Goal: Task Accomplishment & Management: Manage account settings

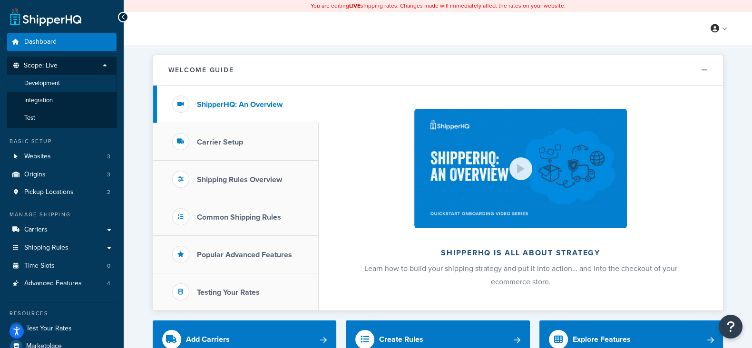
click at [59, 80] on span "Development" at bounding box center [42, 83] width 36 height 8
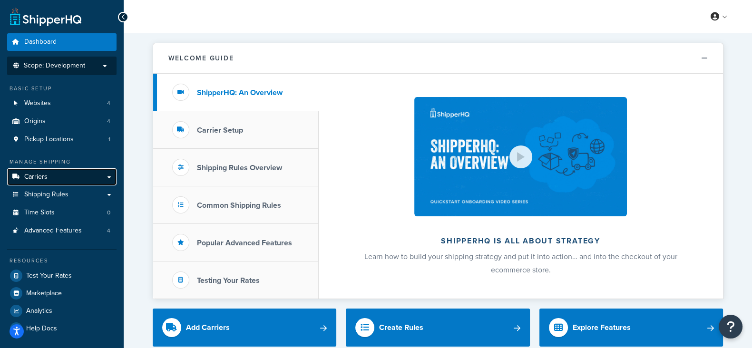
click at [50, 172] on link "Carriers" at bounding box center [61, 177] width 109 height 18
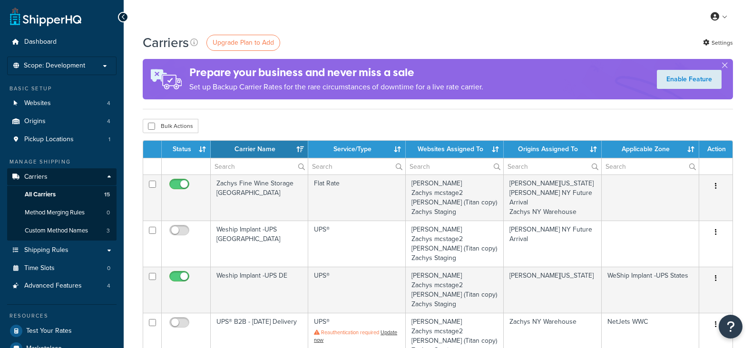
select select "15"
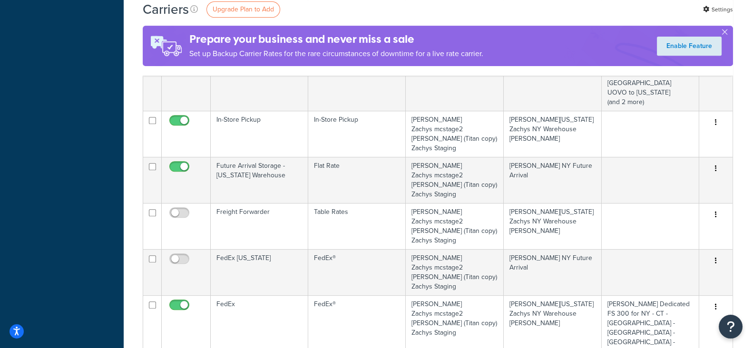
scroll to position [595, 0]
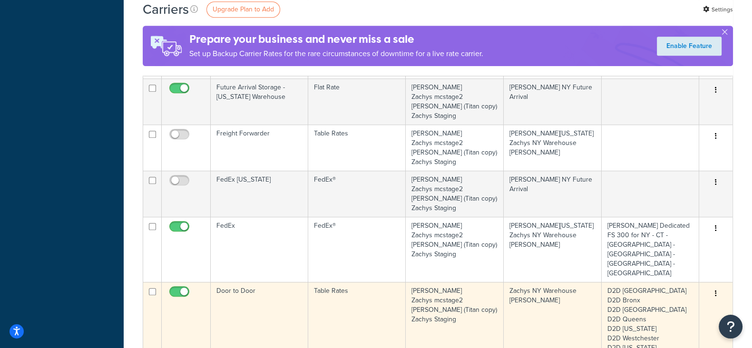
click at [715, 290] on icon "button" at bounding box center [716, 293] width 2 height 7
click at [660, 205] on link "Edit" at bounding box center [677, 207] width 75 height 20
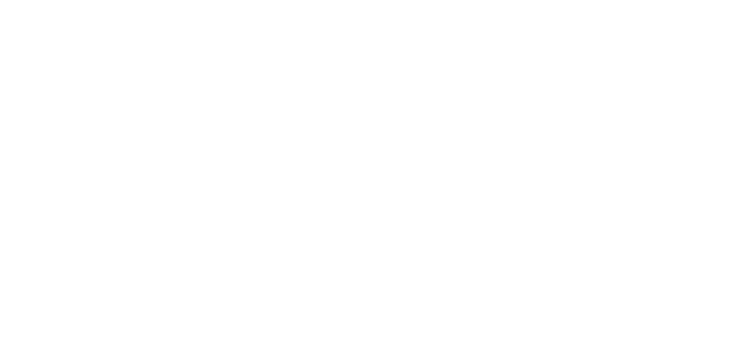
select select "25"
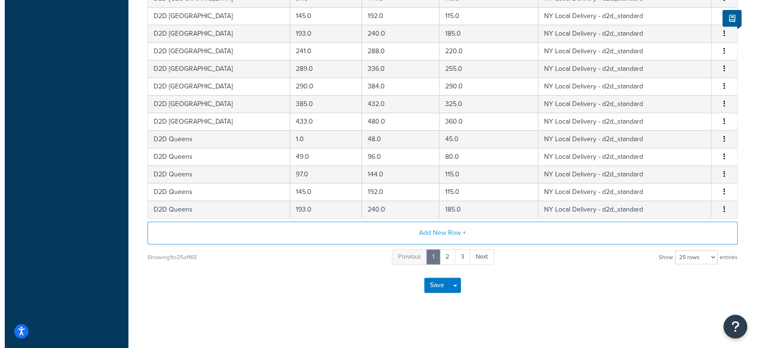
scroll to position [421, 0]
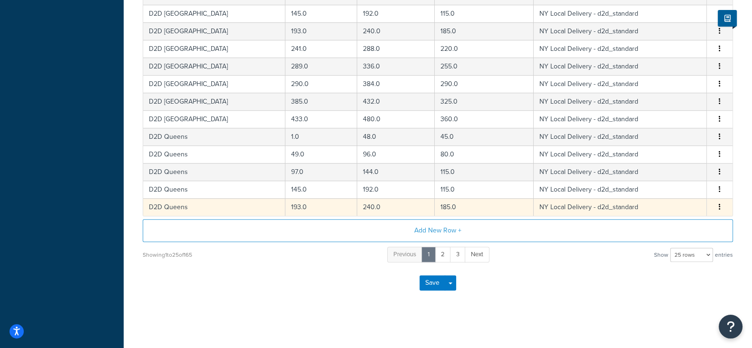
click at [717, 204] on button "button" at bounding box center [720, 207] width 8 height 10
click at [668, 187] on div "Edit" at bounding box center [672, 187] width 68 height 20
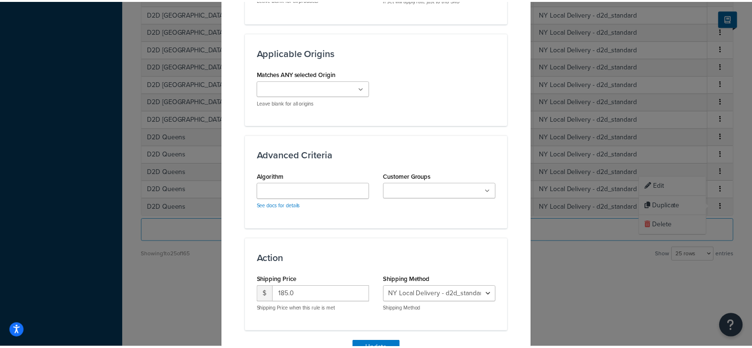
scroll to position [647, 0]
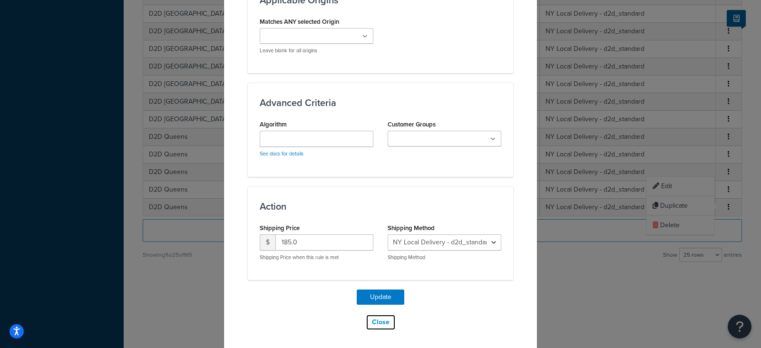
click at [382, 321] on button "Close" at bounding box center [381, 323] width 30 height 16
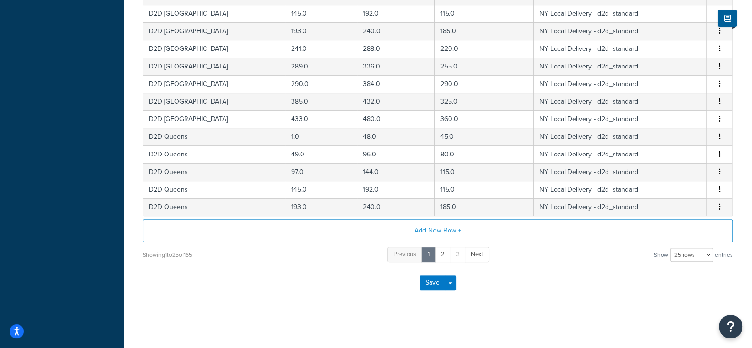
scroll to position [0, 0]
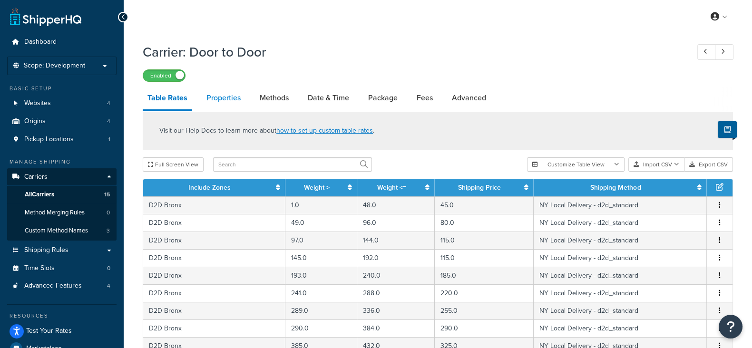
click at [233, 99] on link "Properties" at bounding box center [224, 98] width 44 height 23
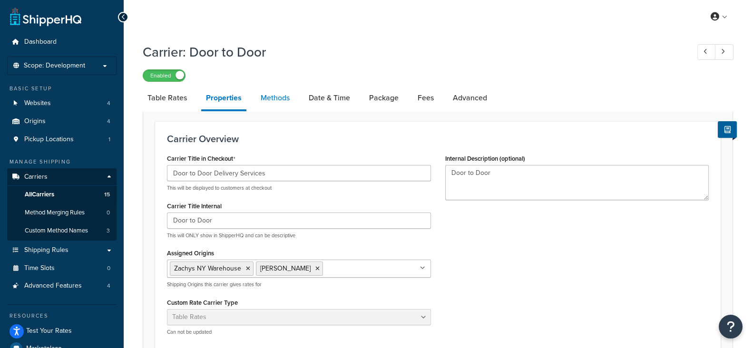
click at [269, 99] on link "Methods" at bounding box center [275, 98] width 39 height 23
select select "25"
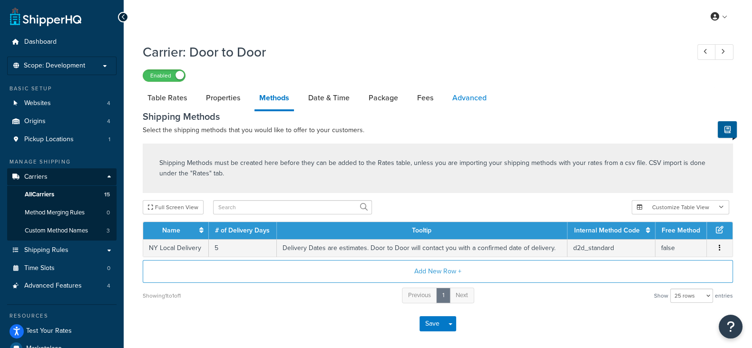
click at [455, 98] on link "Advanced" at bounding box center [470, 98] width 44 height 23
select select "false"
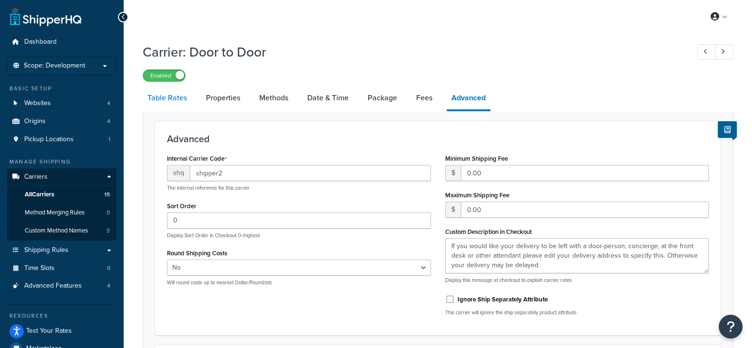
click at [156, 98] on link "Table Rates" at bounding box center [167, 98] width 49 height 23
select select "25"
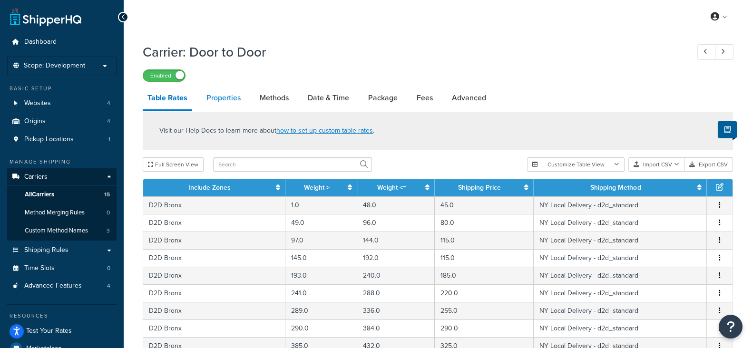
click at [222, 99] on link "Properties" at bounding box center [224, 98] width 44 height 23
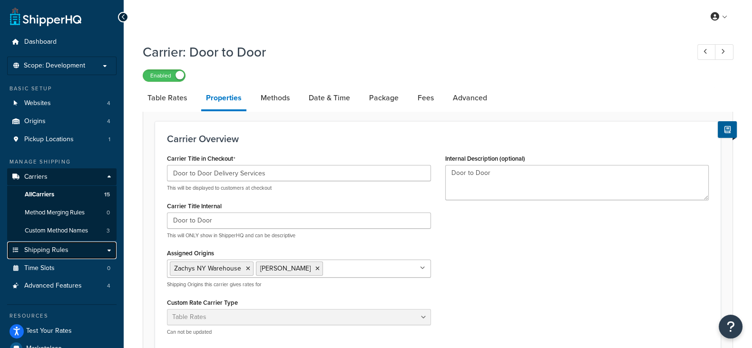
click at [40, 252] on span "Shipping Rules" at bounding box center [46, 250] width 44 height 8
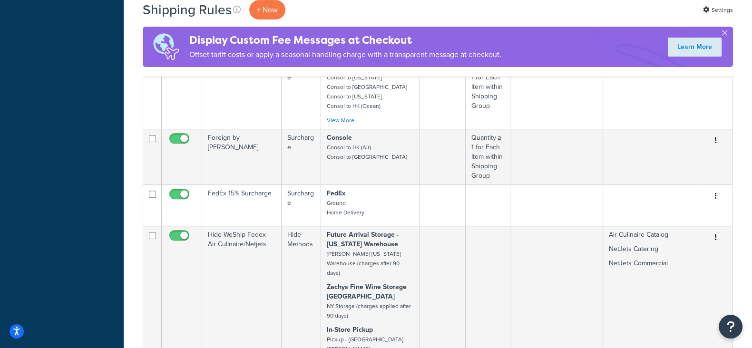
scroll to position [535, 0]
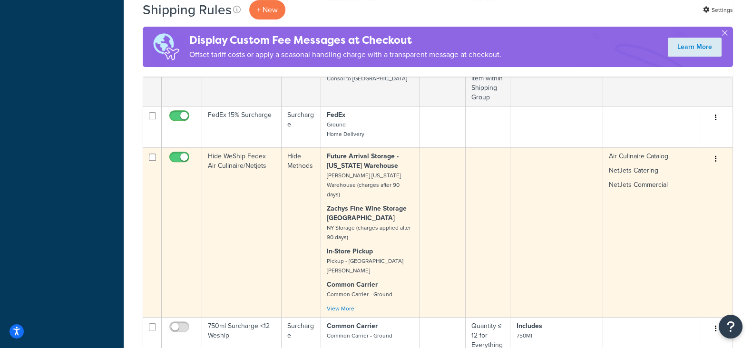
click at [717, 152] on button "button" at bounding box center [716, 159] width 13 height 15
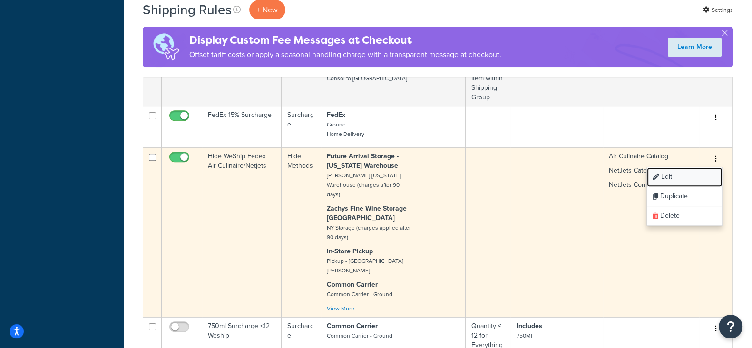
click at [666, 168] on link "Edit" at bounding box center [684, 178] width 75 height 20
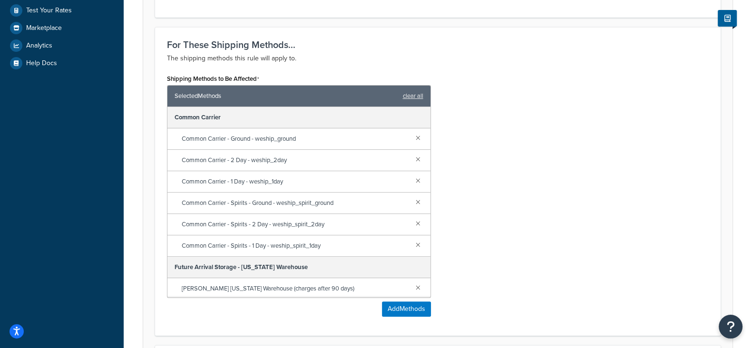
click at [535, 186] on div "Shipping Methods to Be Affected Selected Methods clear all Common Carrier Commo…" at bounding box center [438, 198] width 556 height 252
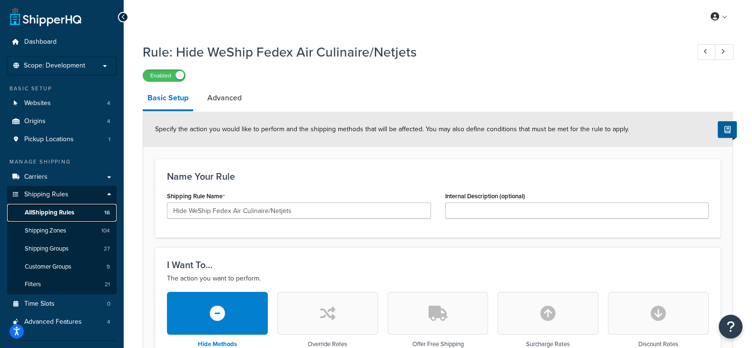
click at [36, 211] on span "All Shipping Rules" at bounding box center [49, 213] width 49 height 8
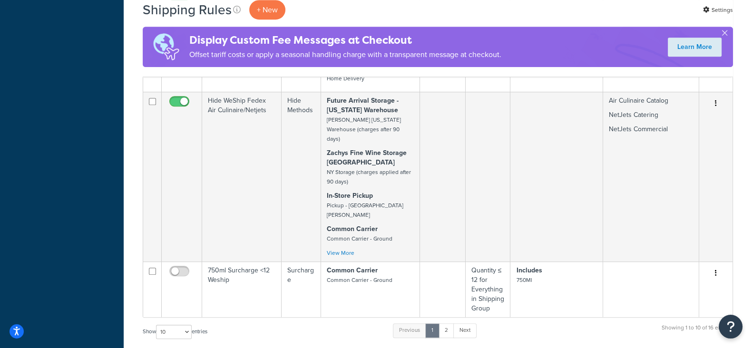
scroll to position [595, 0]
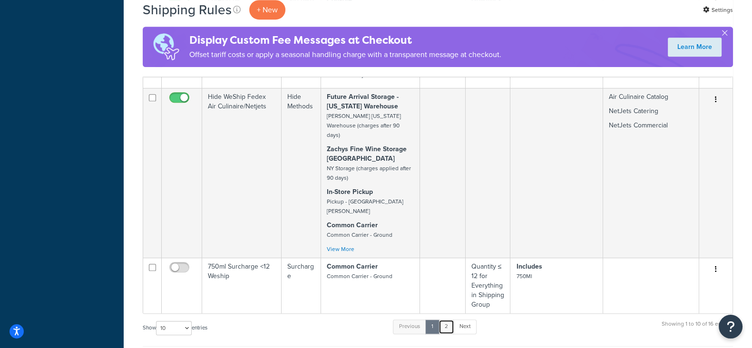
click at [448, 320] on link "2" at bounding box center [447, 327] width 16 height 14
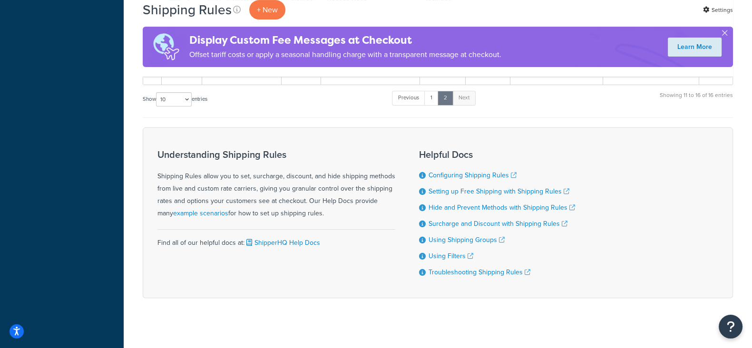
scroll to position [192, 0]
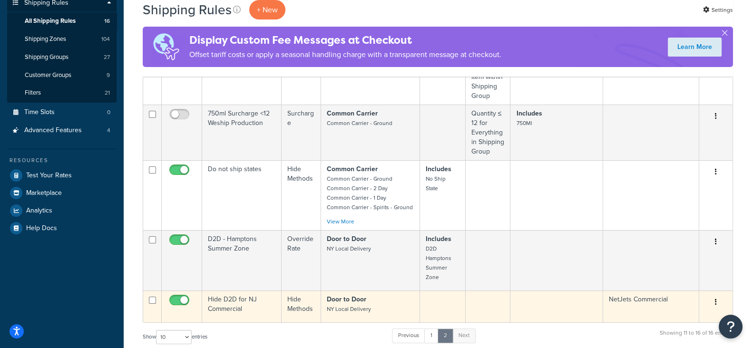
click at [714, 295] on button "button" at bounding box center [716, 302] width 13 height 15
click at [669, 311] on link "Edit" at bounding box center [684, 321] width 75 height 20
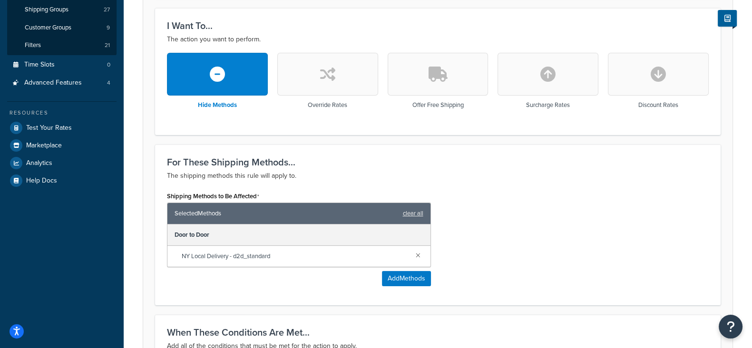
scroll to position [32, 0]
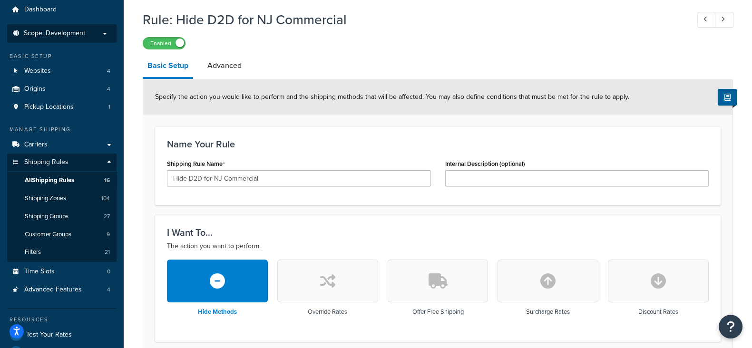
click at [83, 37] on span "Scope: Development" at bounding box center [54, 34] width 61 height 8
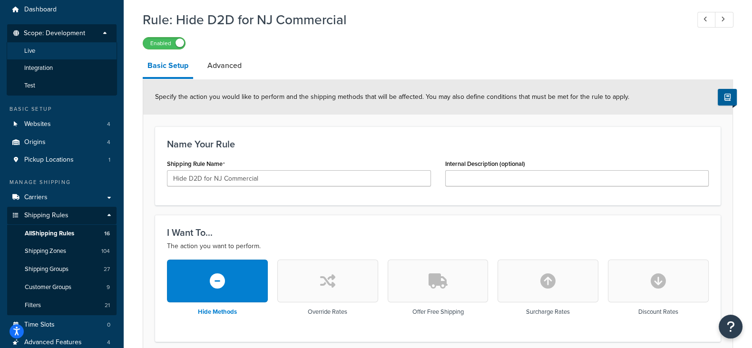
click at [54, 47] on li "Live" at bounding box center [62, 51] width 110 height 18
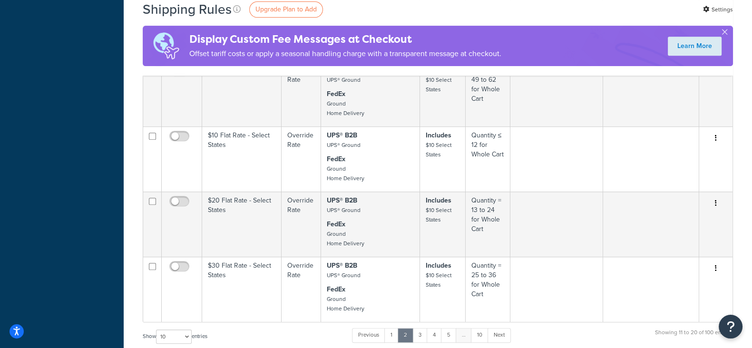
scroll to position [654, 0]
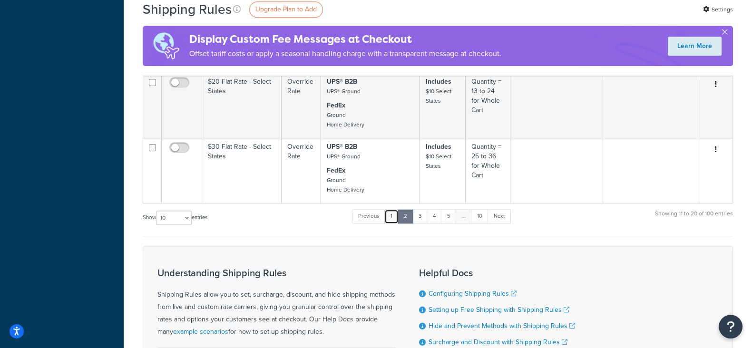
click at [395, 216] on link "1" at bounding box center [391, 216] width 14 height 14
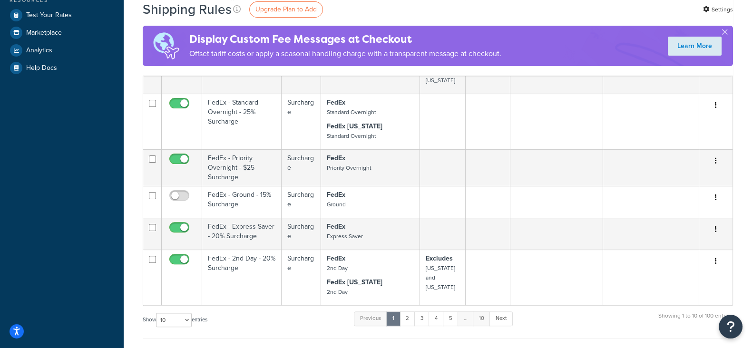
scroll to position [448, 0]
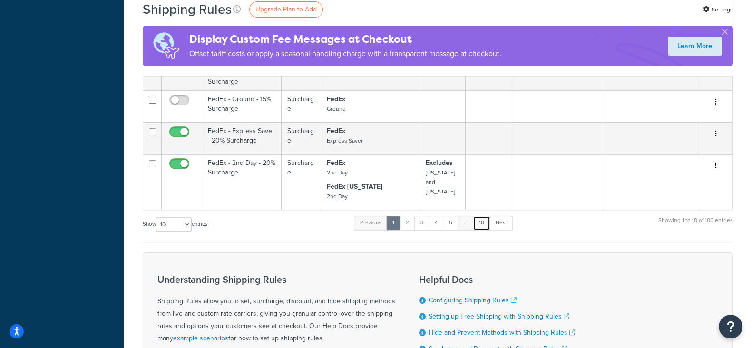
click at [480, 216] on link "10" at bounding box center [482, 223] width 18 height 14
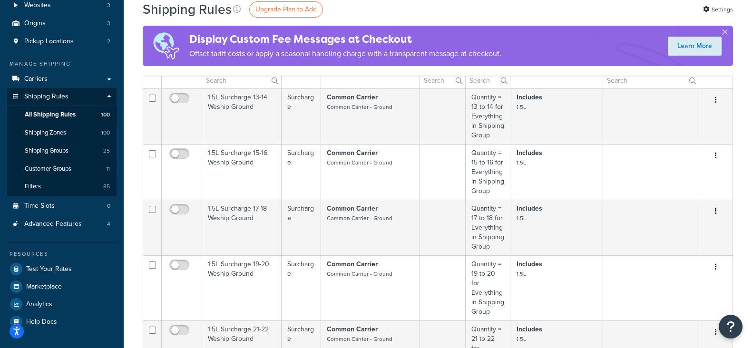
scroll to position [91, 0]
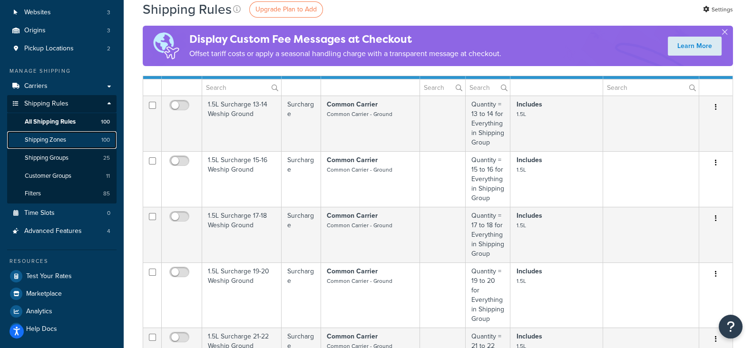
click at [50, 139] on span "Shipping Zones" at bounding box center [45, 140] width 41 height 8
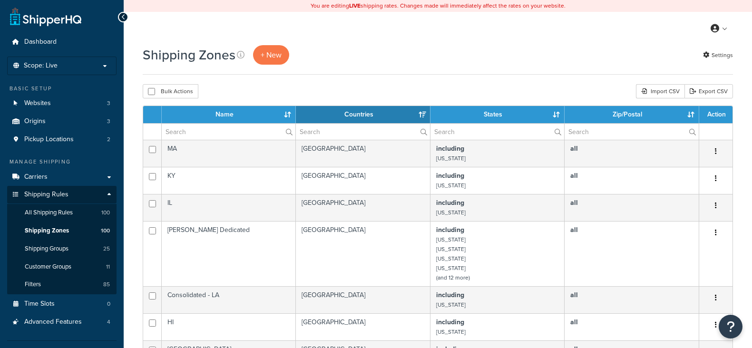
select select "15"
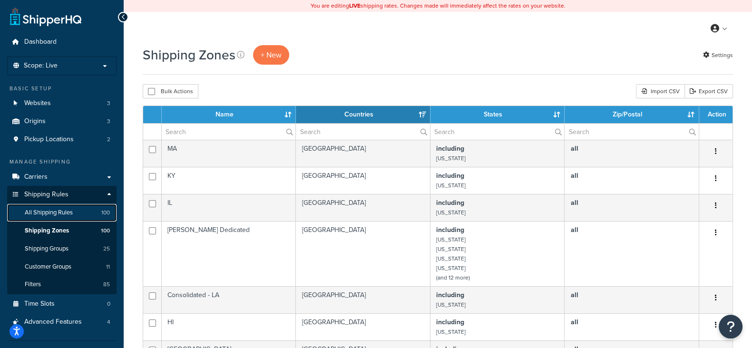
click at [58, 213] on span "All Shipping Rules" at bounding box center [49, 213] width 48 height 8
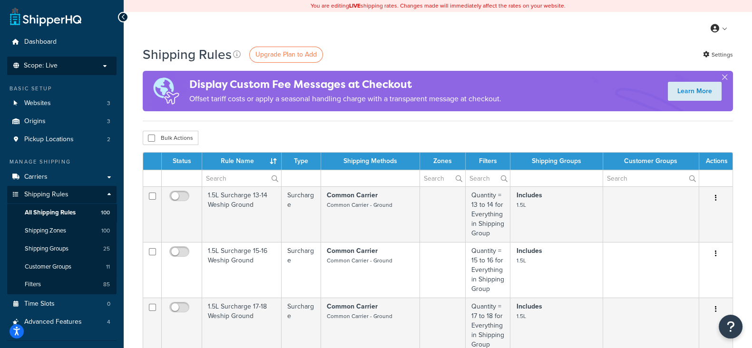
click at [64, 69] on p "Scope: Live" at bounding box center [61, 66] width 101 height 8
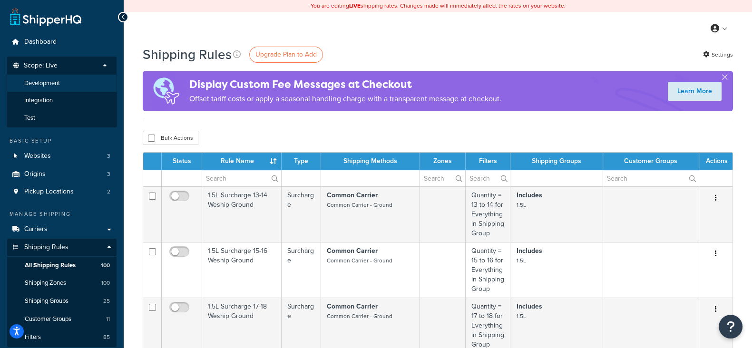
click at [59, 82] on span "Development" at bounding box center [42, 83] width 36 height 8
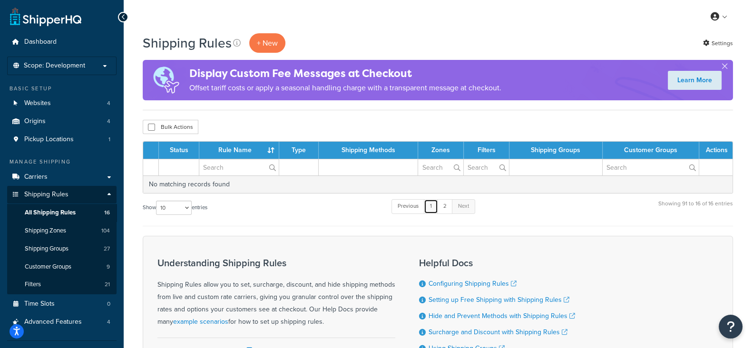
click at [434, 207] on link "1" at bounding box center [431, 206] width 14 height 14
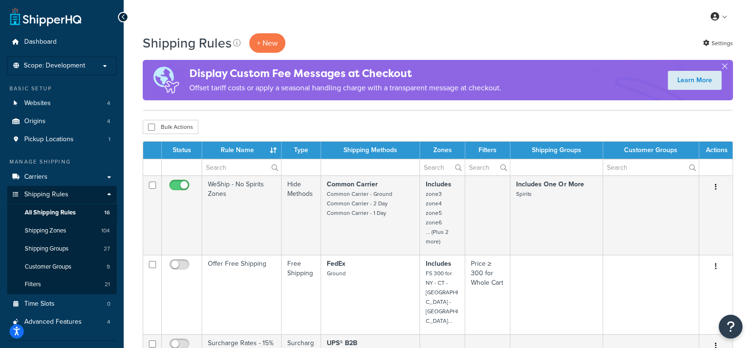
scroll to position [714, 0]
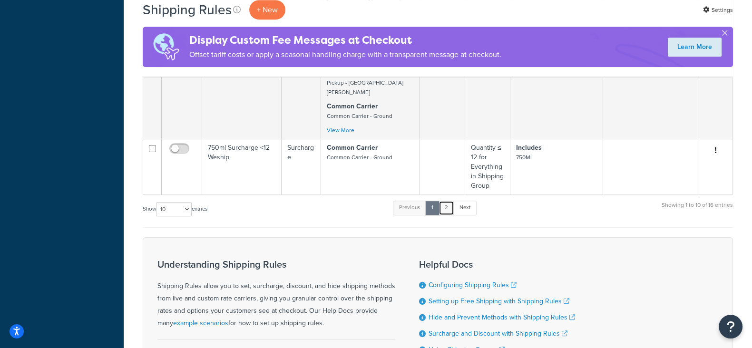
click at [449, 201] on link "2" at bounding box center [447, 208] width 16 height 14
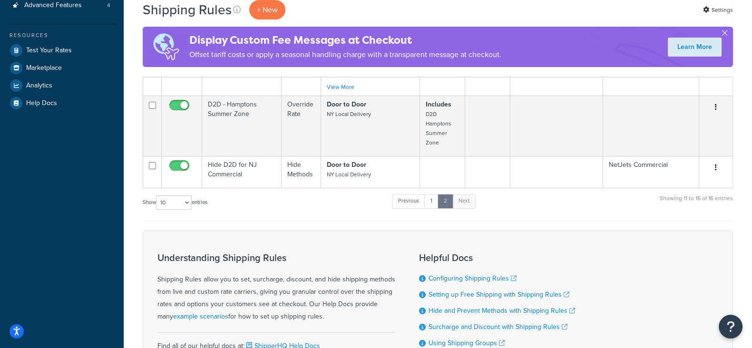
scroll to position [192, 0]
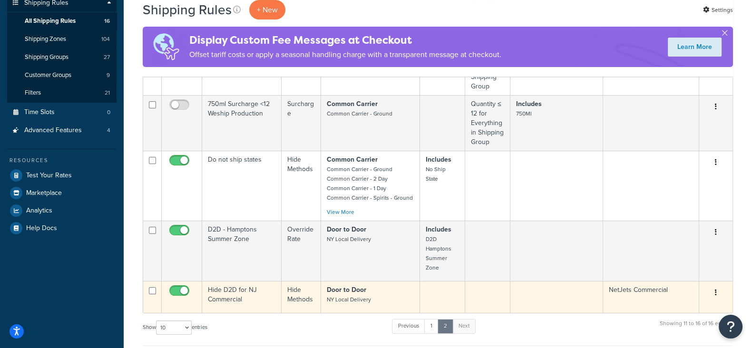
click at [174, 289] on input "checkbox" at bounding box center [181, 293] width 26 height 12
checkbox input "false"
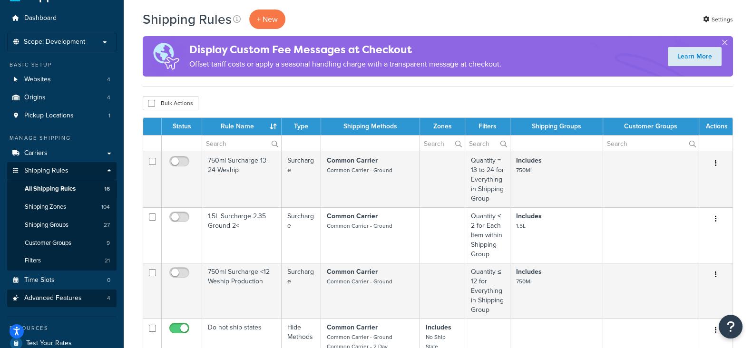
scroll to position [13, 0]
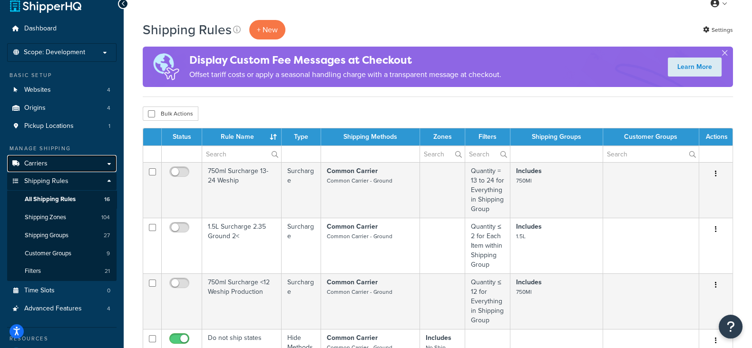
click at [40, 165] on span "Carriers" at bounding box center [35, 164] width 23 height 8
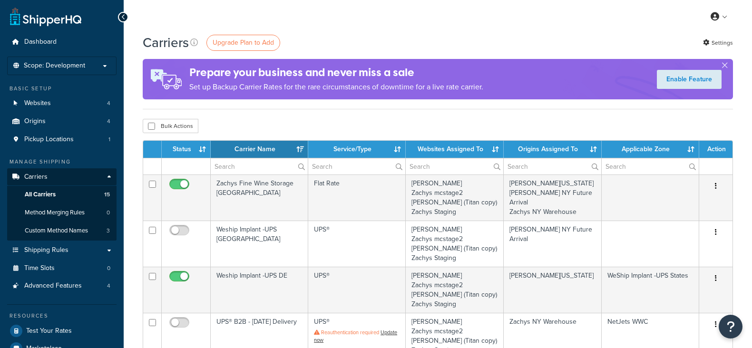
select select "15"
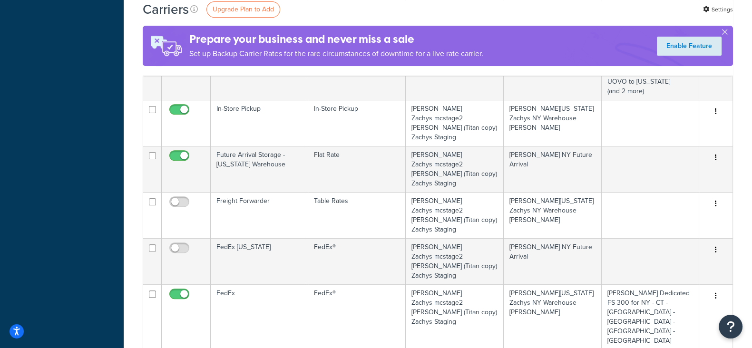
scroll to position [595, 0]
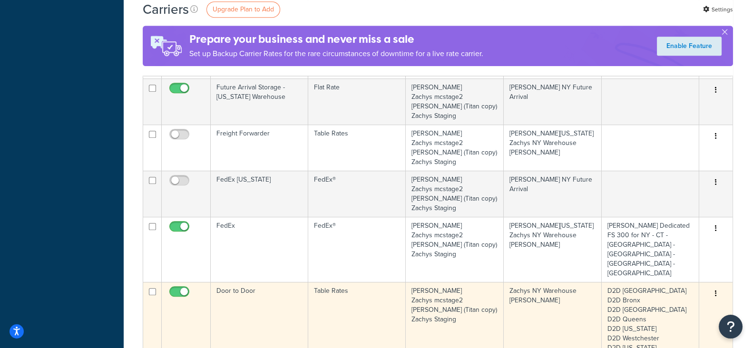
click at [716, 286] on button "button" at bounding box center [716, 293] width 13 height 15
click at [662, 207] on link "Edit" at bounding box center [677, 207] width 75 height 20
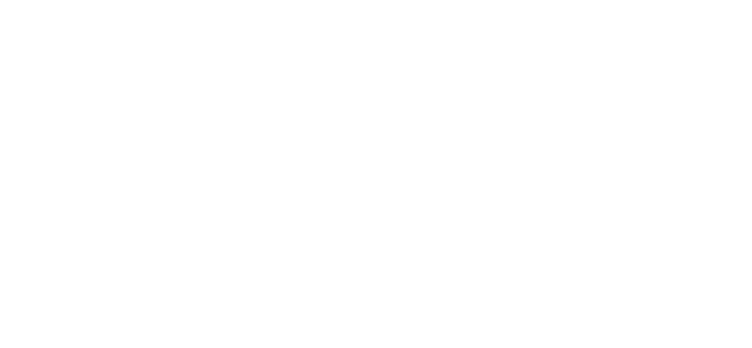
select select "25"
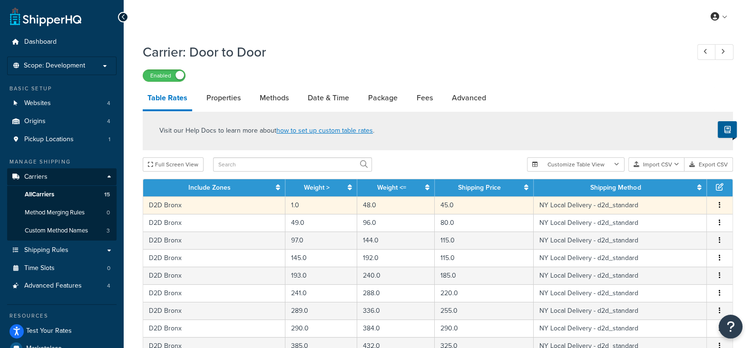
click at [720, 203] on icon "button" at bounding box center [720, 205] width 2 height 7
click at [661, 187] on div "Edit" at bounding box center [672, 187] width 68 height 20
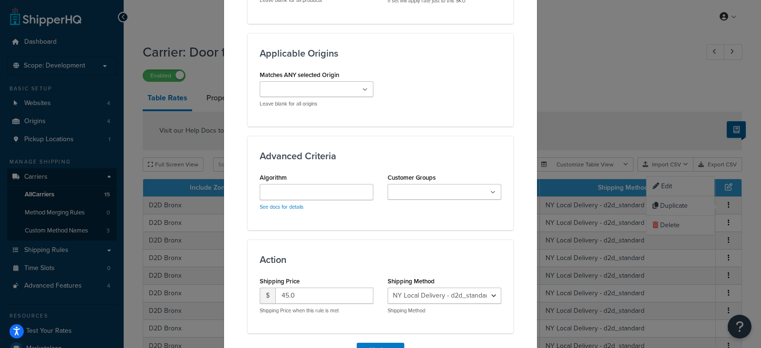
scroll to position [595, 0]
click at [486, 190] on ul at bounding box center [445, 191] width 114 height 16
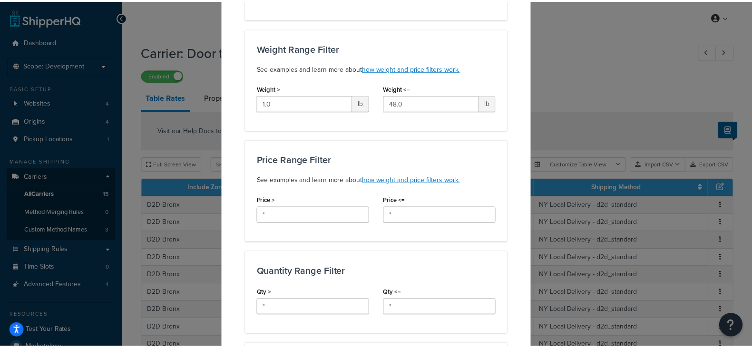
scroll to position [0, 0]
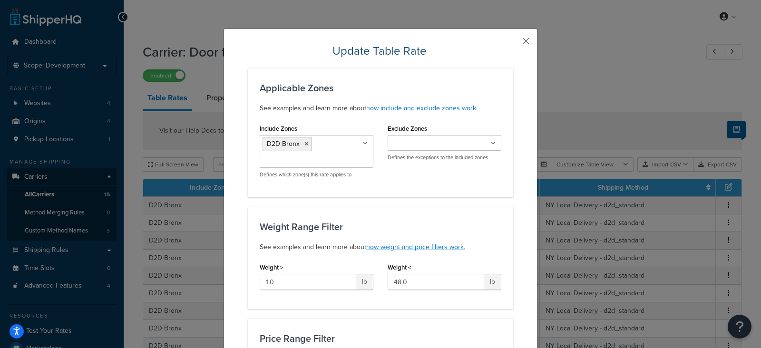
click at [513, 43] on button "button" at bounding box center [512, 44] width 2 height 2
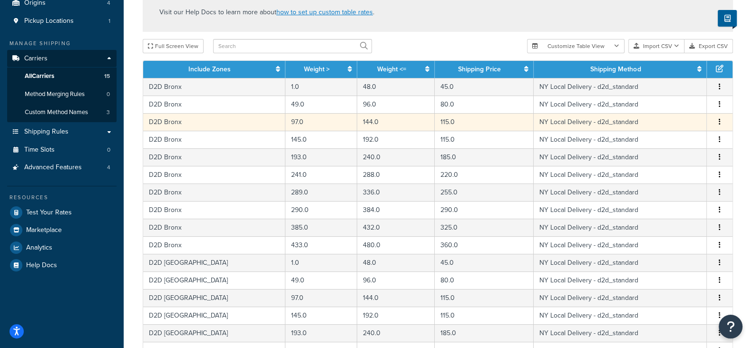
scroll to position [416, 0]
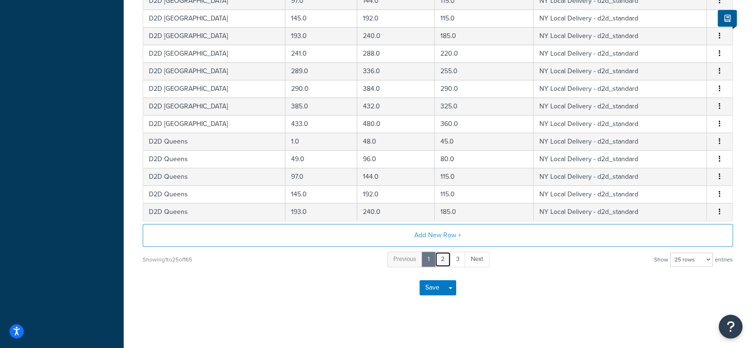
click at [444, 259] on link "2" at bounding box center [443, 260] width 16 height 16
click at [450, 259] on link "3" at bounding box center [451, 260] width 16 height 16
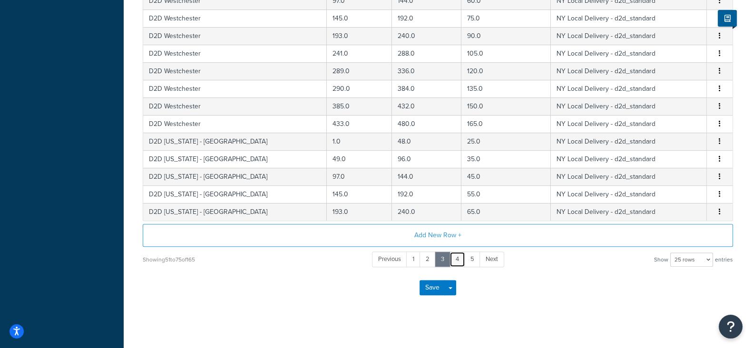
click at [457, 258] on link "4" at bounding box center [458, 260] width 16 height 16
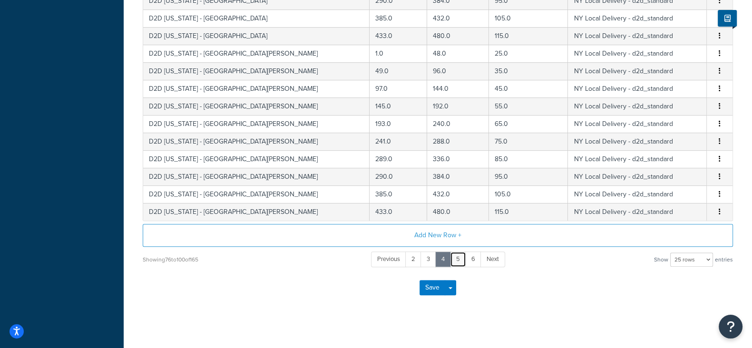
click at [458, 259] on link "5" at bounding box center [458, 260] width 16 height 16
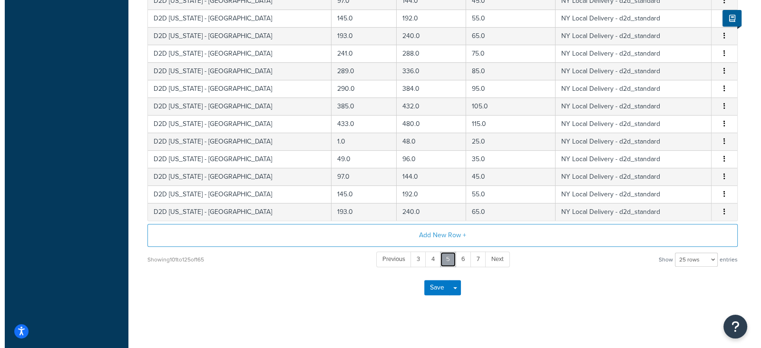
scroll to position [118, 0]
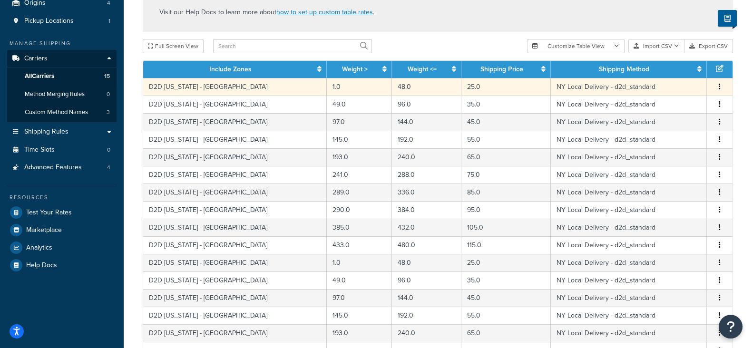
click at [719, 84] on icon "button" at bounding box center [720, 86] width 2 height 7
click at [655, 85] on div "Duplicate" at bounding box center [672, 88] width 68 height 20
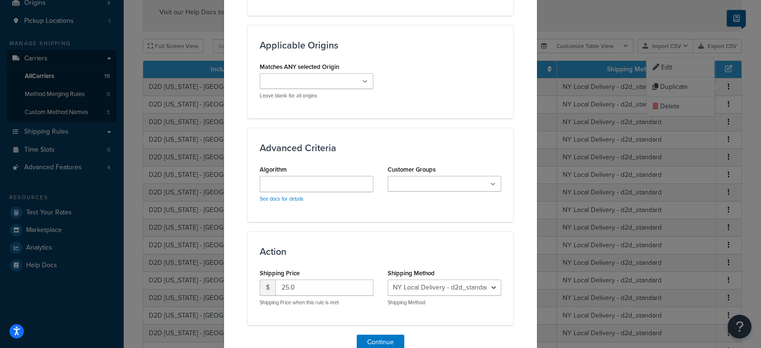
scroll to position [654, 0]
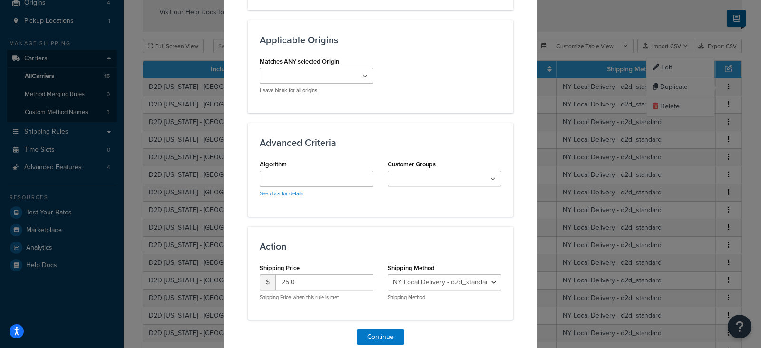
click at [491, 177] on icon at bounding box center [493, 180] width 5 height 6
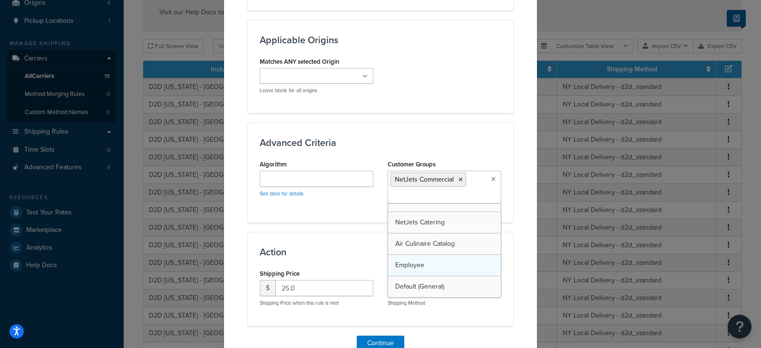
scroll to position [33, 0]
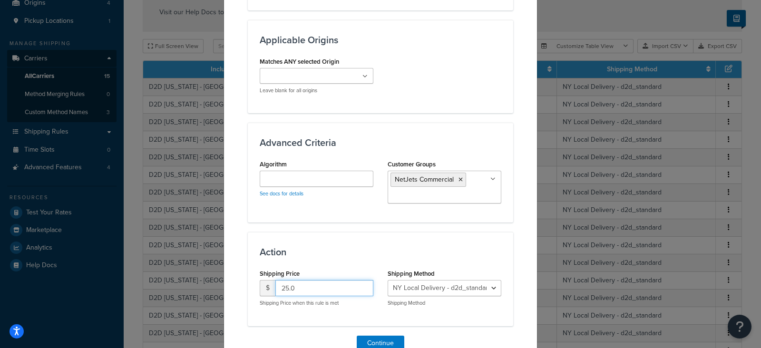
click at [307, 287] on input "25.0" at bounding box center [325, 288] width 98 height 16
drag, startPoint x: 307, startPoint y: 287, endPoint x: 275, endPoint y: 285, distance: 32.5
click at [276, 285] on input "25.0" at bounding box center [325, 288] width 98 height 16
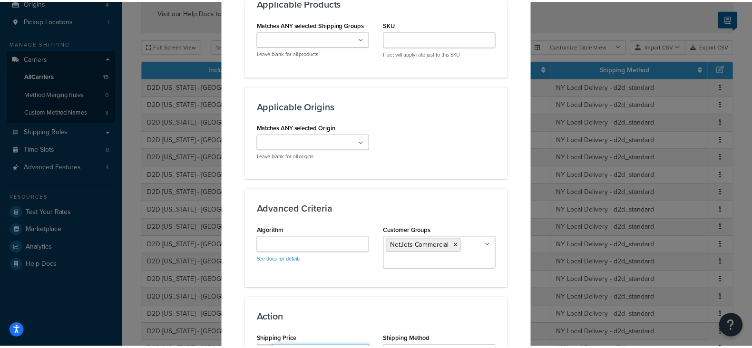
scroll to position [700, 0]
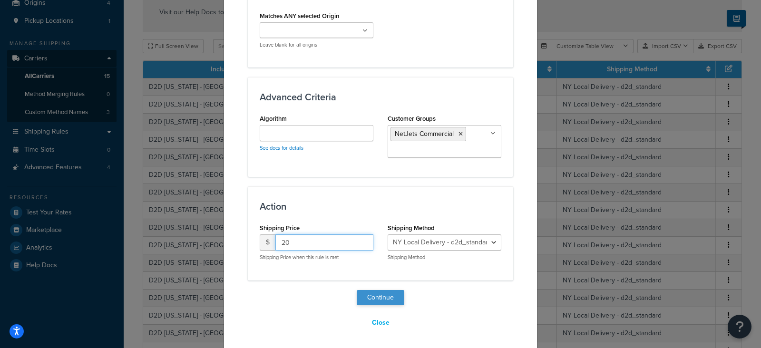
type input "20"
click at [370, 296] on button "Continue" at bounding box center [381, 297] width 48 height 15
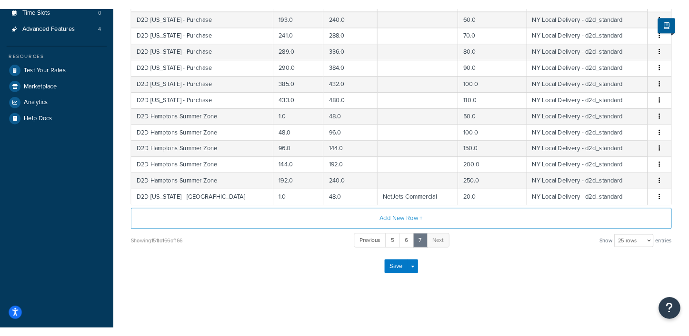
scroll to position [263, 0]
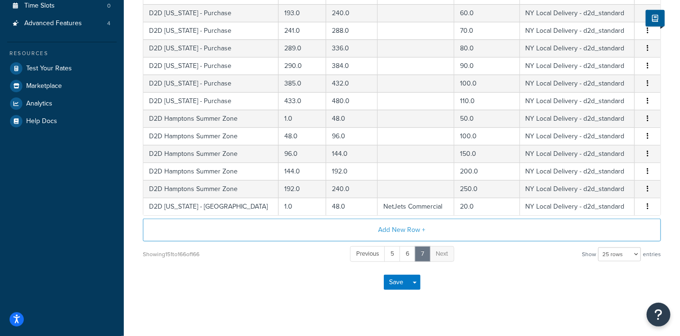
click at [295, 289] on div "Save Save Dropdown Save and Edit" at bounding box center [402, 282] width 518 height 39
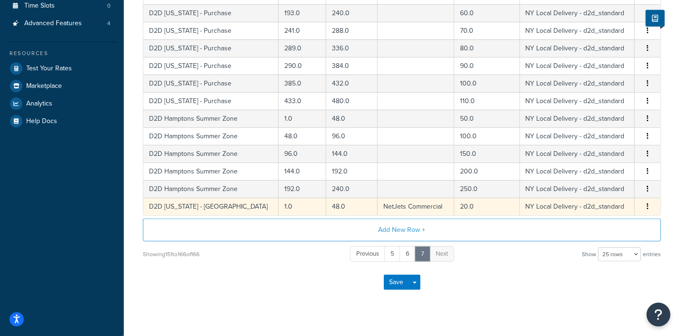
click at [646, 202] on button "button" at bounding box center [647, 207] width 8 height 10
click at [593, 187] on div "Edit" at bounding box center [599, 187] width 68 height 20
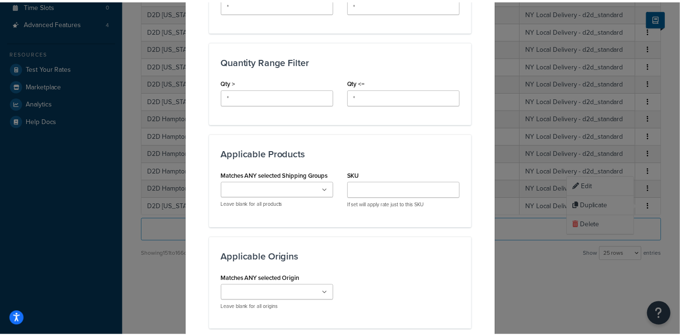
scroll to position [674, 0]
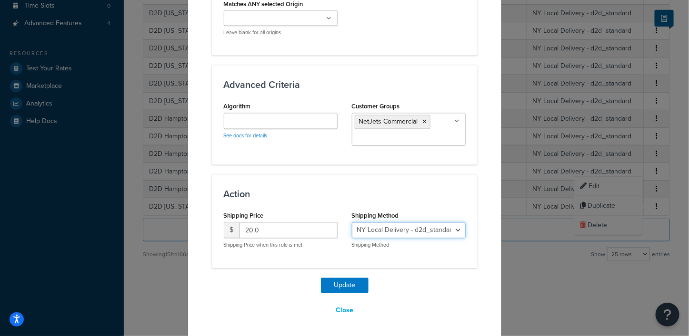
click at [452, 224] on select "NY Local Delivery - d2d_standard" at bounding box center [409, 231] width 114 height 16
click at [340, 307] on button "Close" at bounding box center [344, 311] width 30 height 16
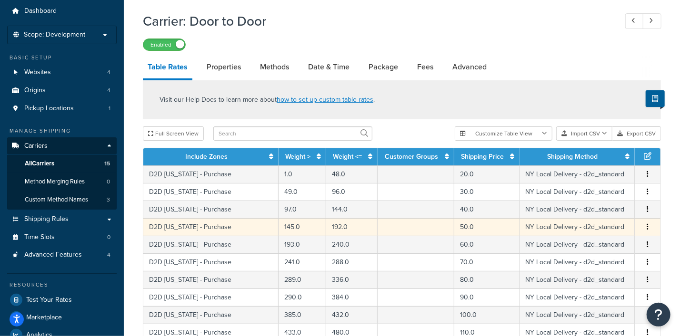
scroll to position [25, 0]
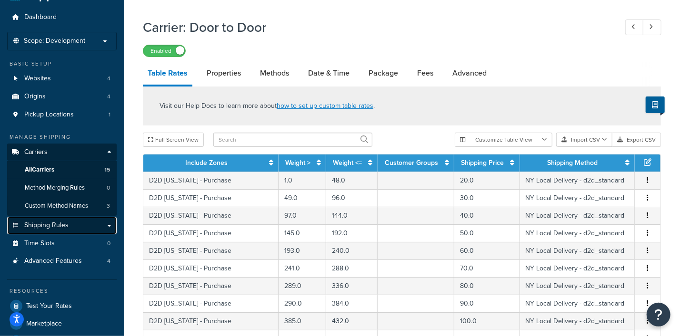
click at [74, 223] on link "Shipping Rules" at bounding box center [61, 226] width 109 height 18
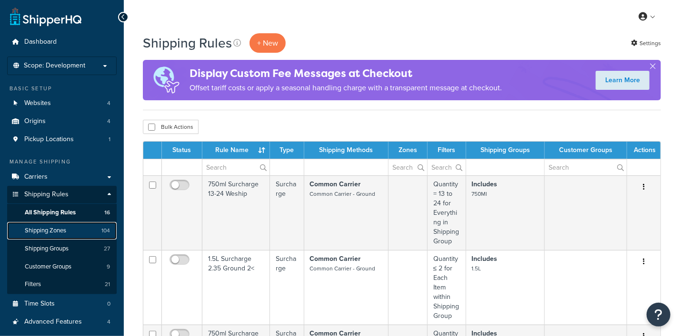
click at [62, 227] on span "Shipping Zones" at bounding box center [45, 231] width 41 height 8
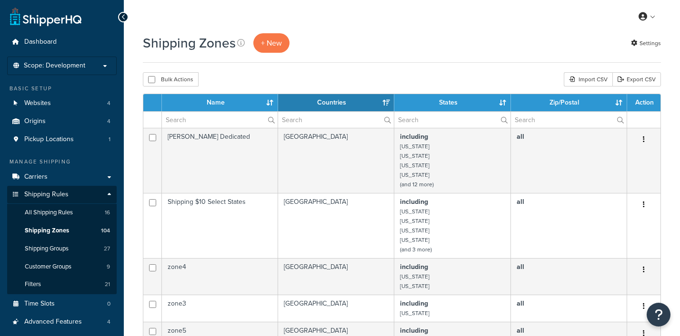
select select "15"
click at [231, 121] on input "text" at bounding box center [220, 120] width 116 height 16
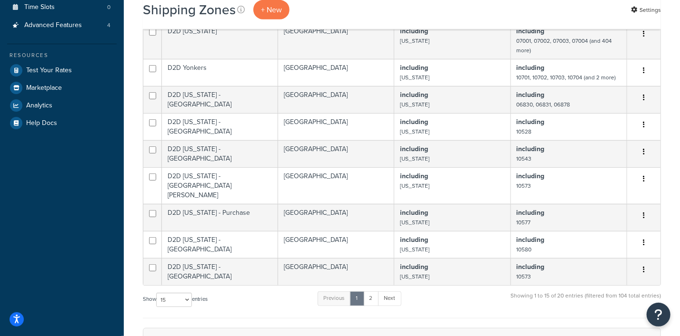
scroll to position [357, 0]
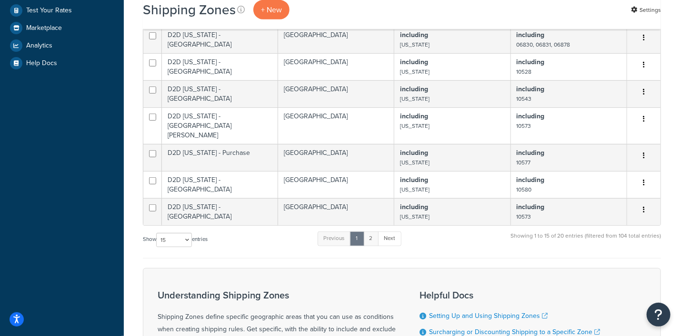
type input "D2"
click at [374, 234] on link "2" at bounding box center [371, 239] width 16 height 14
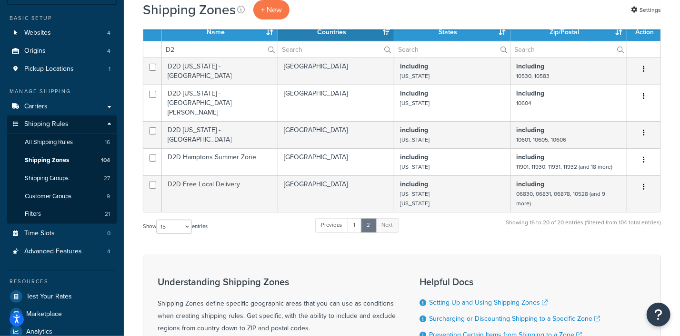
scroll to position [57, 0]
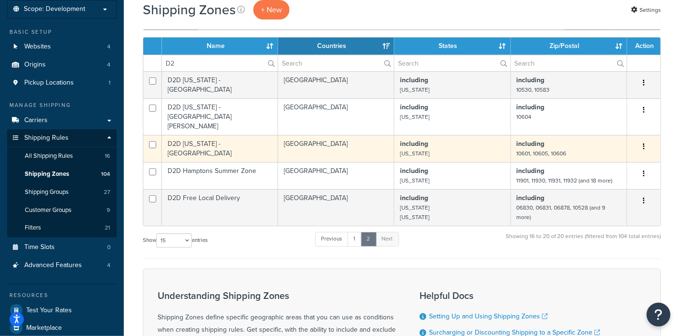
click at [642, 143] on icon "button" at bounding box center [643, 146] width 2 height 7
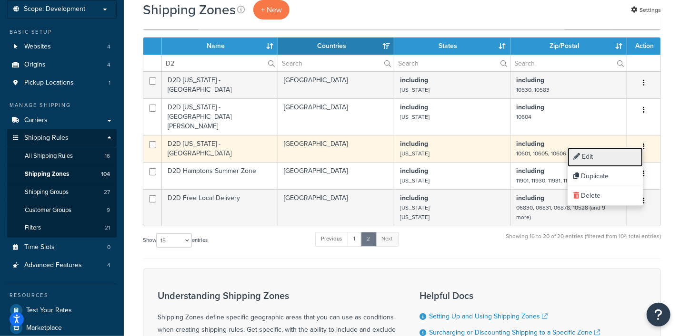
click at [591, 157] on link "Edit" at bounding box center [604, 158] width 75 height 20
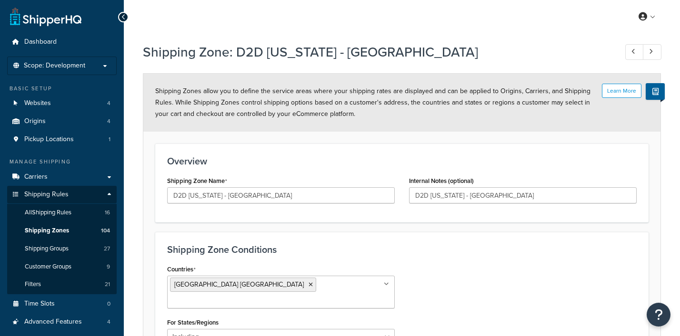
select select "including"
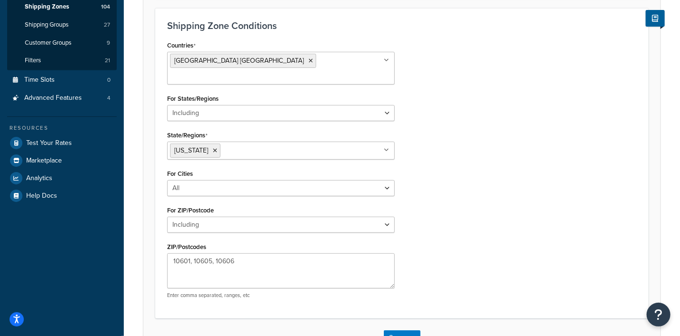
scroll to position [237, 0]
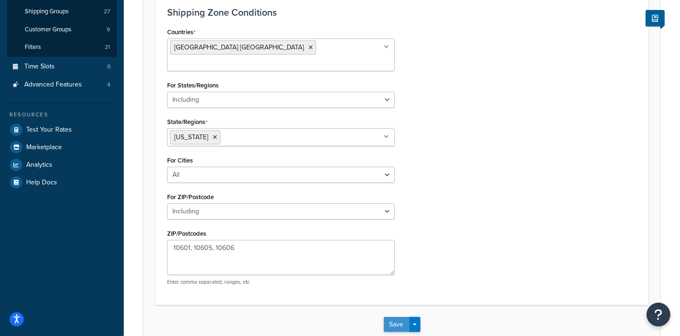
click at [392, 317] on button "Save" at bounding box center [397, 324] width 26 height 15
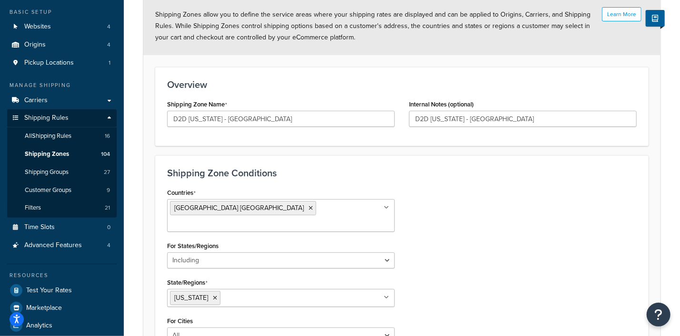
scroll to position [118, 0]
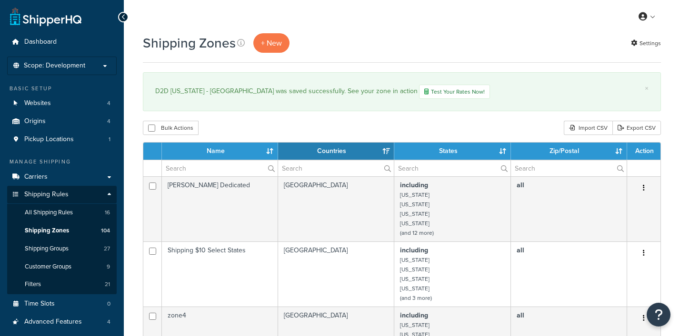
select select "15"
click at [32, 216] on span "All Shipping Rules" at bounding box center [49, 213] width 48 height 8
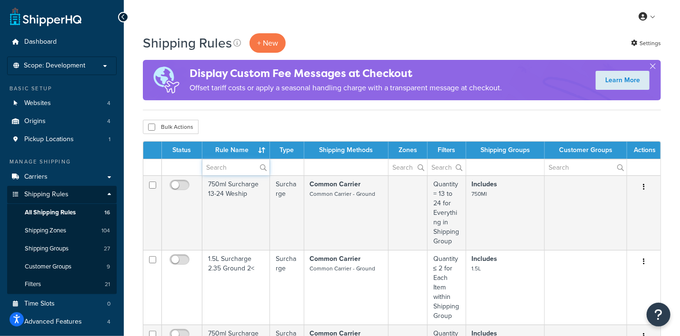
click at [220, 167] on input "text" at bounding box center [235, 167] width 67 height 16
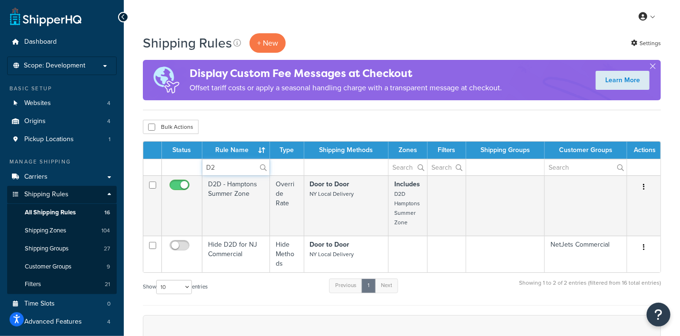
type input "D"
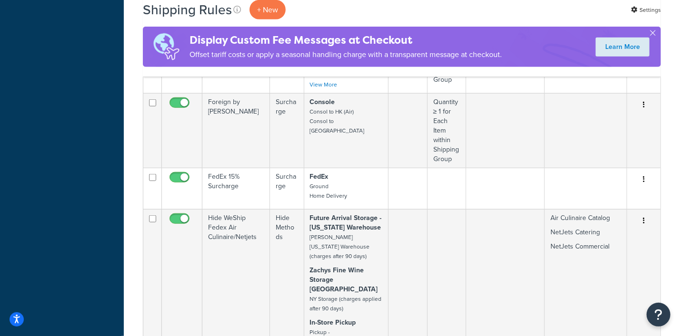
scroll to position [773, 0]
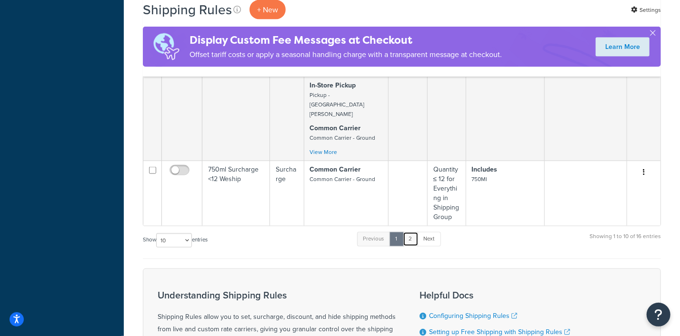
click at [412, 232] on link "2" at bounding box center [411, 239] width 16 height 14
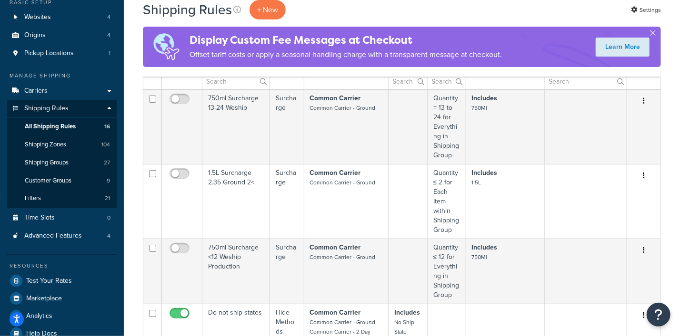
scroll to position [0, 0]
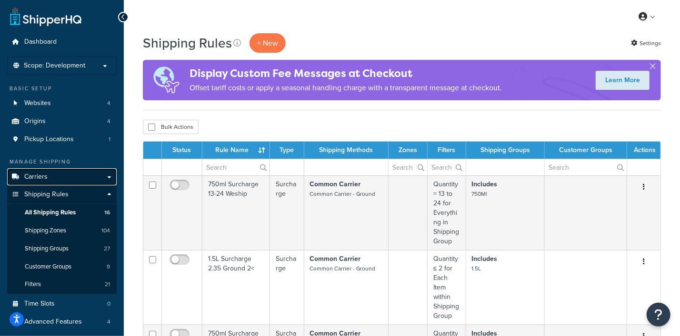
click at [53, 177] on link "Carriers" at bounding box center [61, 177] width 109 height 18
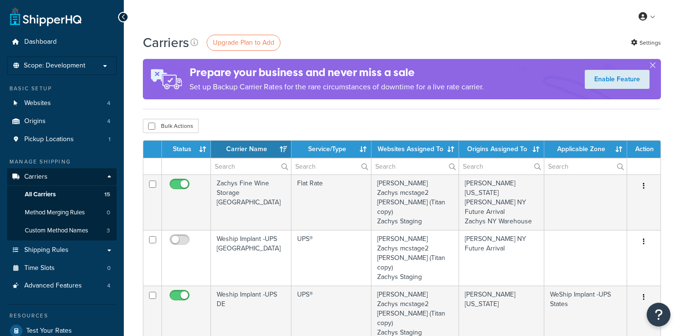
select select "15"
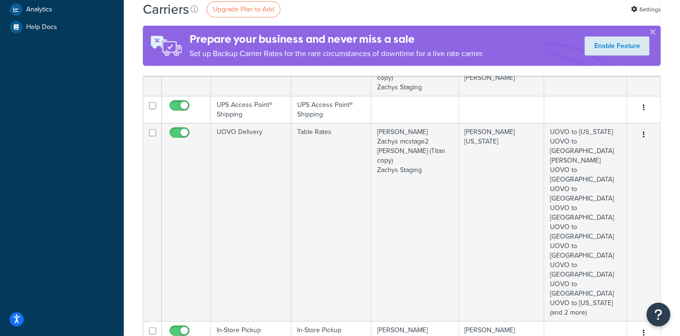
scroll to position [595, 0]
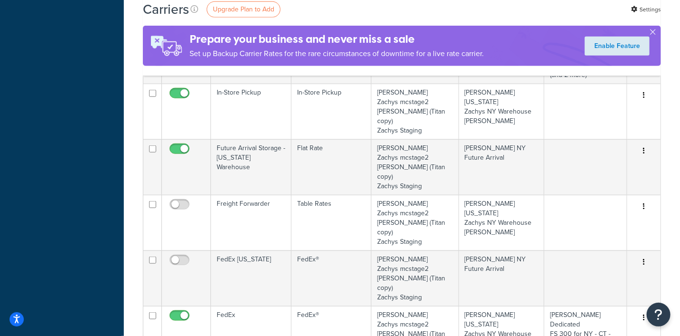
click at [591, 206] on link "Edit" at bounding box center [604, 211] width 75 height 20
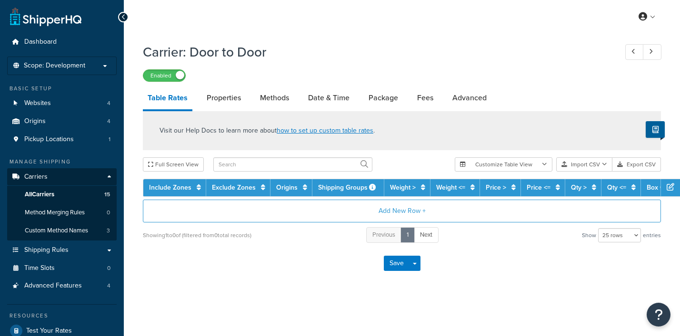
select select "25"
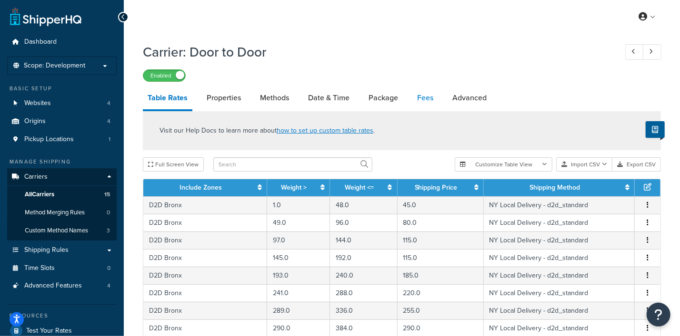
click at [421, 96] on link "Fees" at bounding box center [425, 98] width 26 height 23
select select "AFTER"
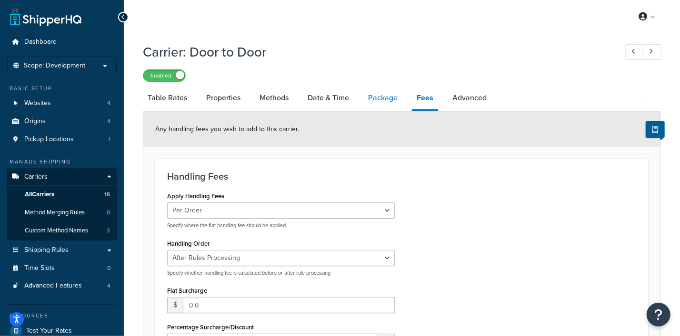
click at [388, 99] on link "Package" at bounding box center [382, 98] width 39 height 23
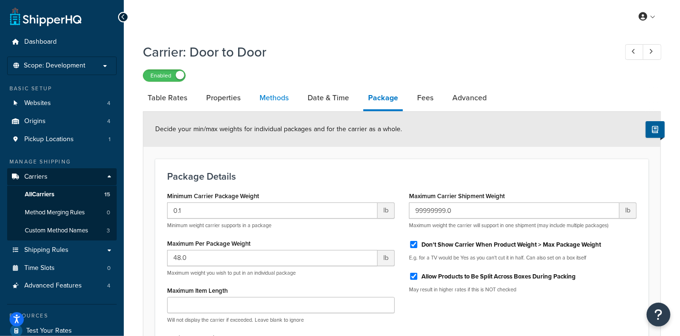
click at [265, 99] on link "Methods" at bounding box center [274, 98] width 39 height 23
select select "25"
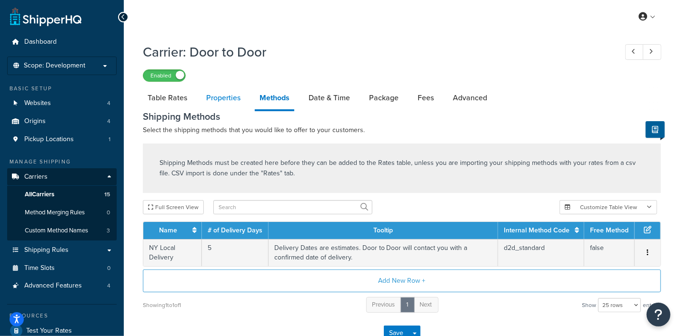
click at [221, 100] on link "Properties" at bounding box center [223, 98] width 44 height 23
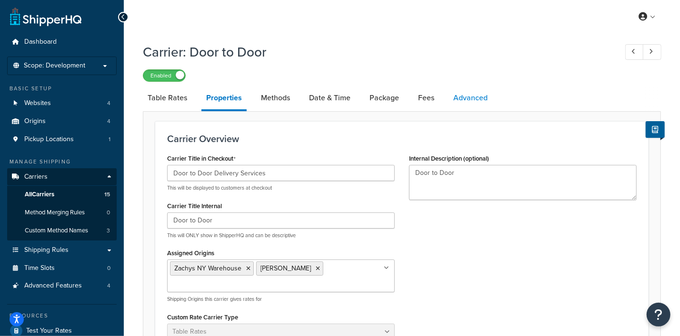
click at [471, 97] on link "Advanced" at bounding box center [470, 98] width 44 height 23
select select "false"
